Goal: Task Accomplishment & Management: Use online tool/utility

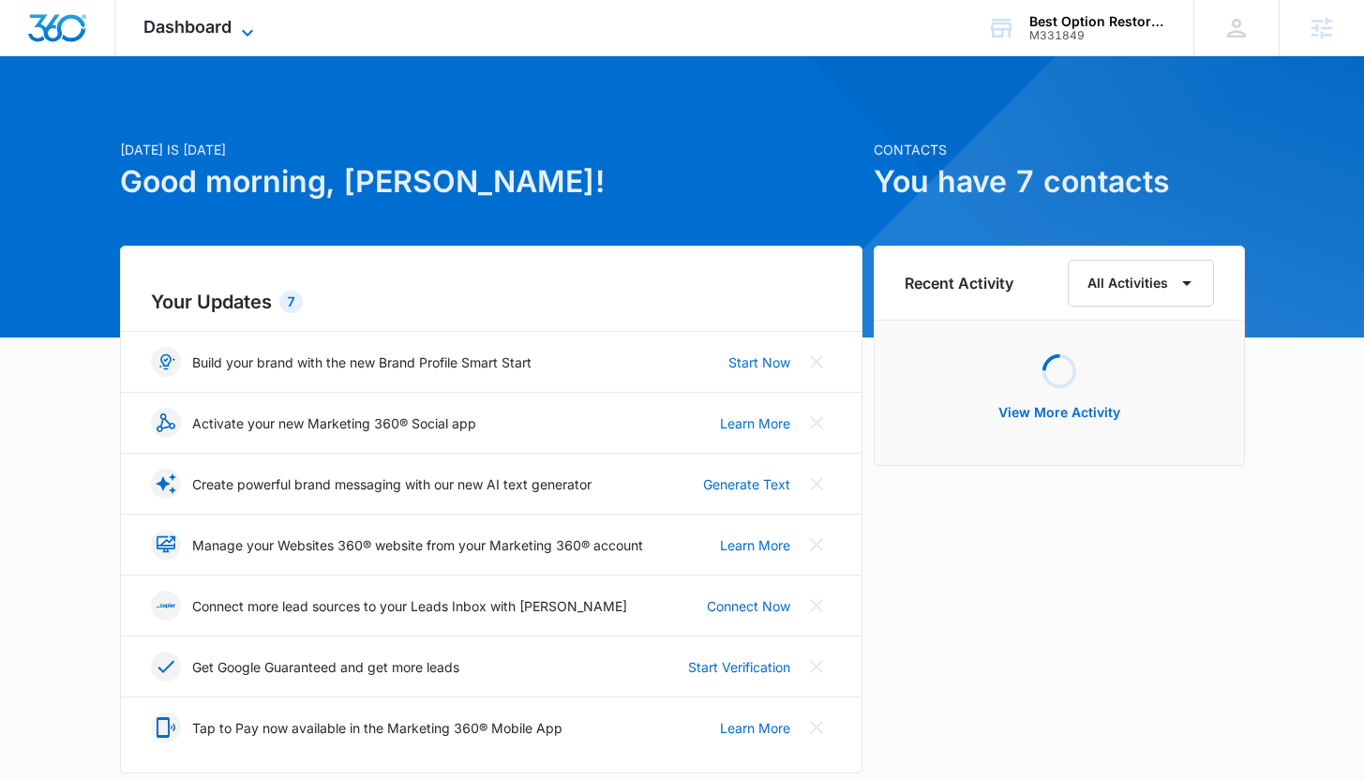
click at [252, 28] on icon at bounding box center [247, 33] width 23 height 23
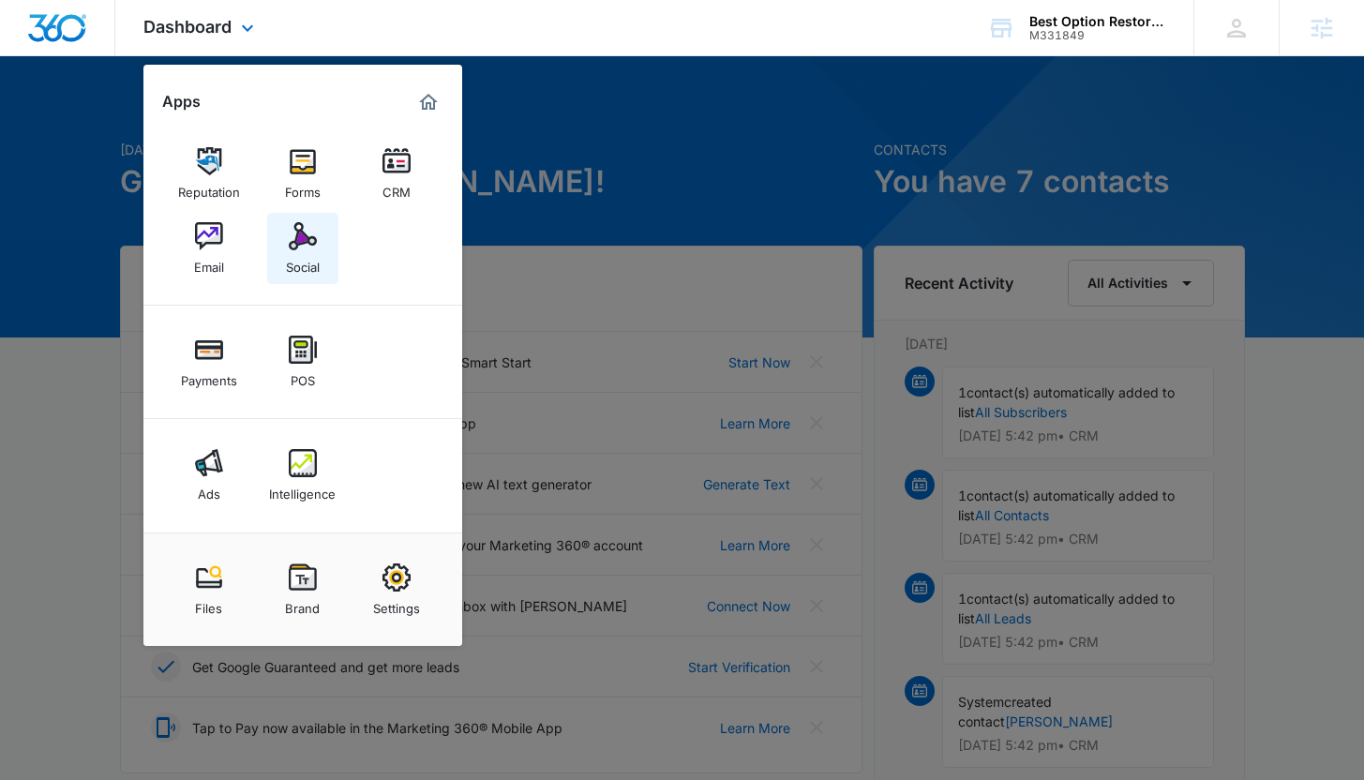
click at [309, 254] on div "Social" at bounding box center [303, 262] width 34 height 24
